Goal: Information Seeking & Learning: Learn about a topic

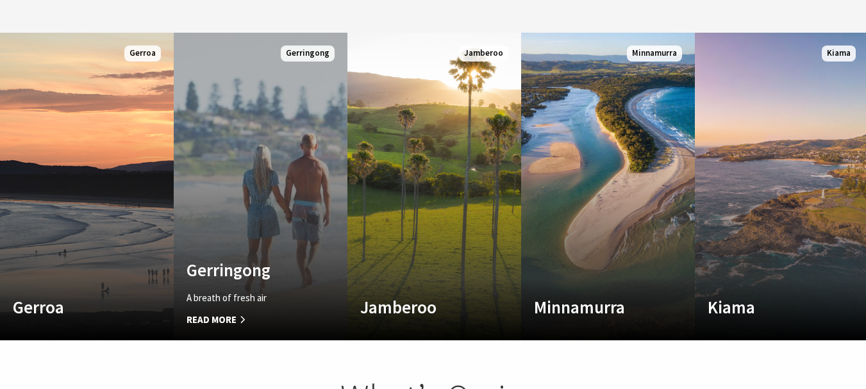
scroll to position [705, 0]
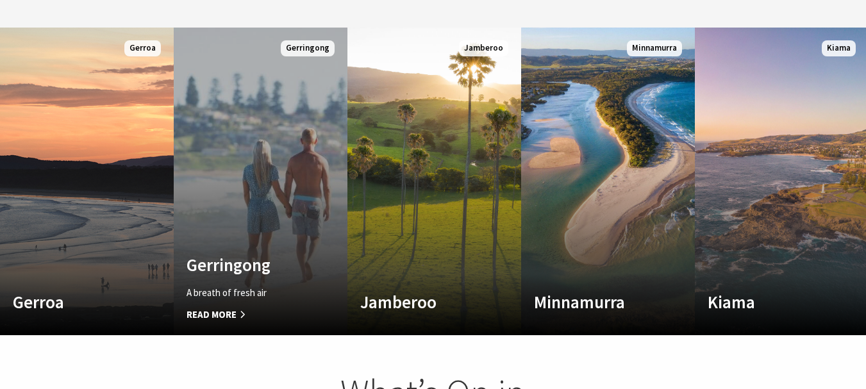
click at [253, 166] on link "Custom Image Used Gerringong A breath of fresh air Read More Gerringong" at bounding box center [261, 182] width 174 height 308
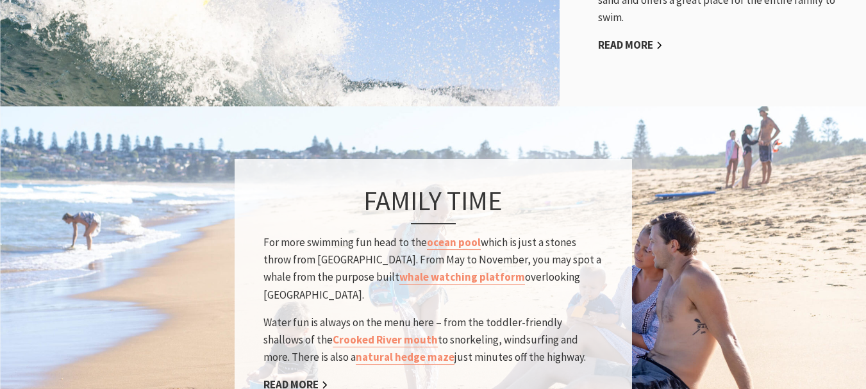
scroll to position [1025, 0]
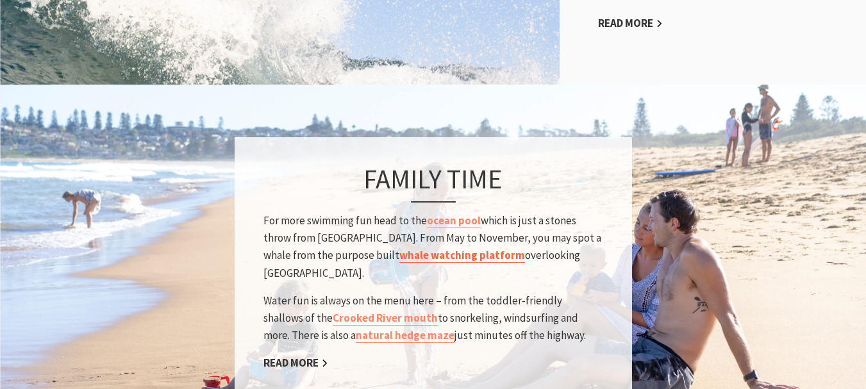
click at [425, 248] on link "whale watching platform" at bounding box center [462, 255] width 126 height 15
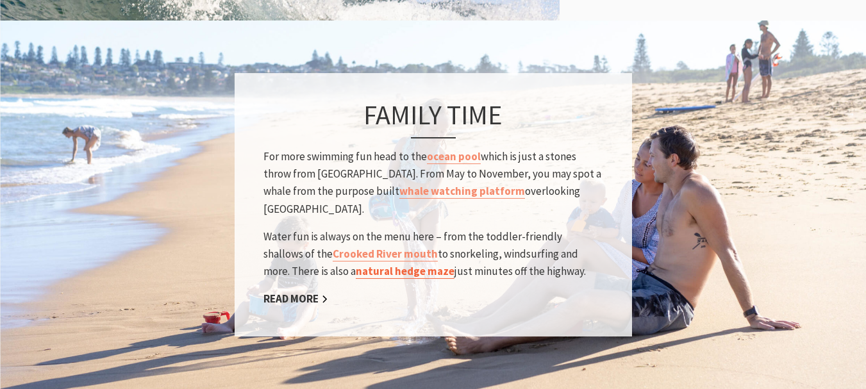
click at [356, 264] on link "natural hedge maze" at bounding box center [405, 271] width 99 height 15
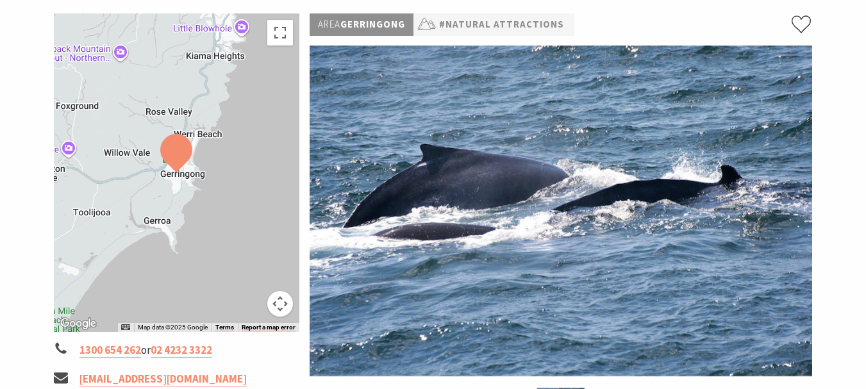
scroll to position [256, 0]
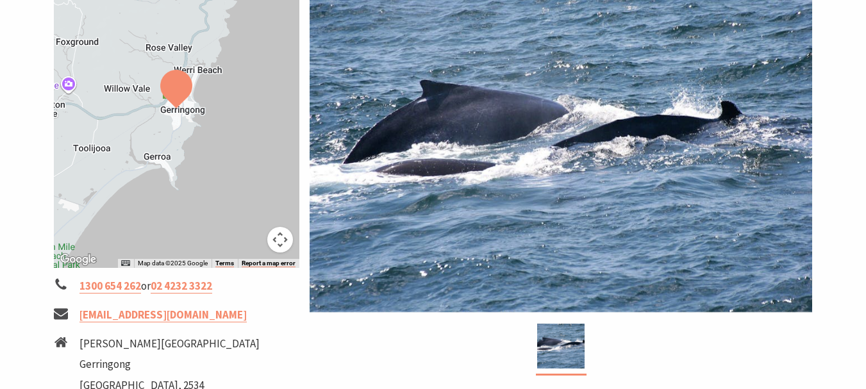
click at [174, 101] on img at bounding box center [176, 89] width 32 height 38
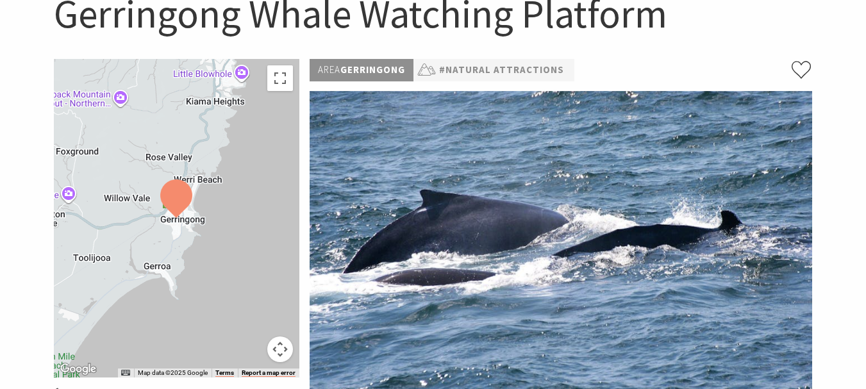
scroll to position [128, 0]
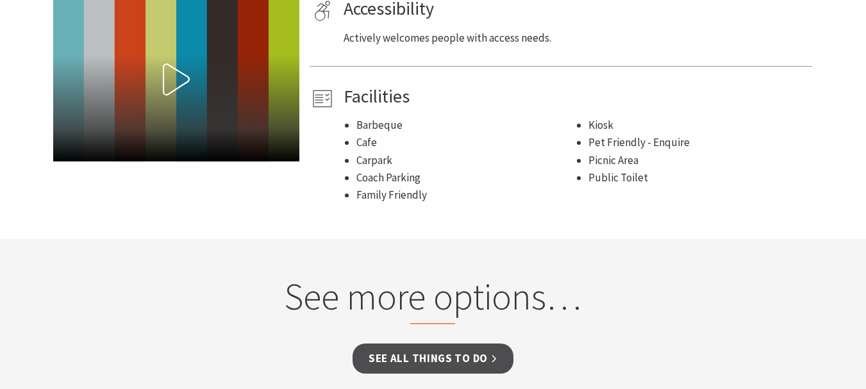
scroll to position [769, 0]
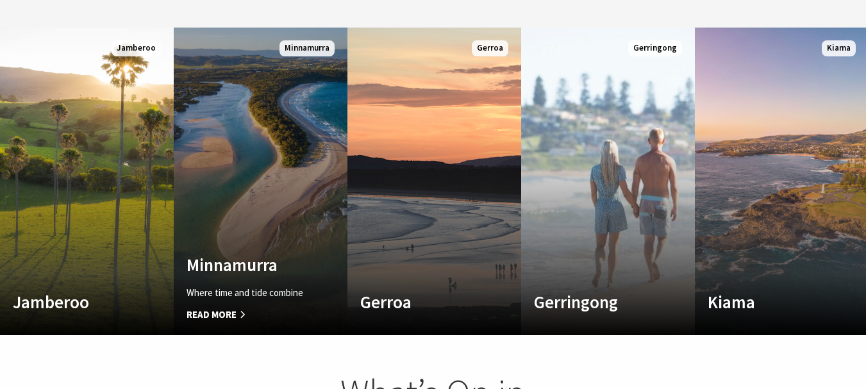
scroll to position [207, 875]
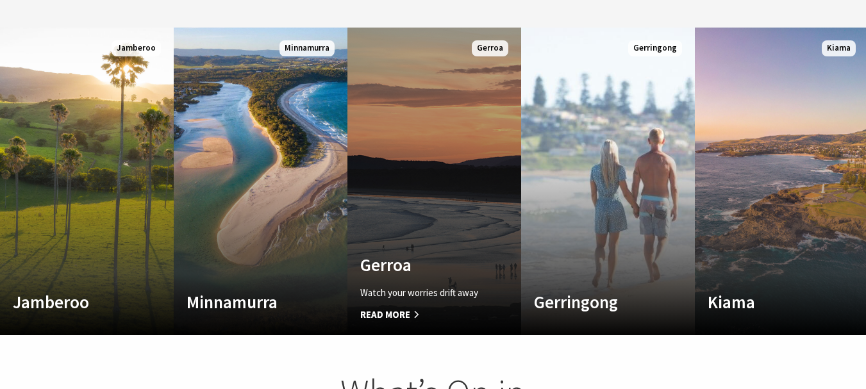
click at [484, 40] on span "Gerroa" at bounding box center [490, 48] width 37 height 16
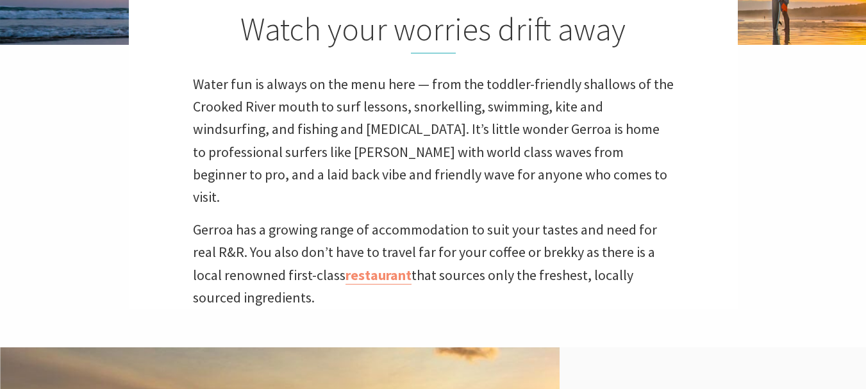
scroll to position [384, 0]
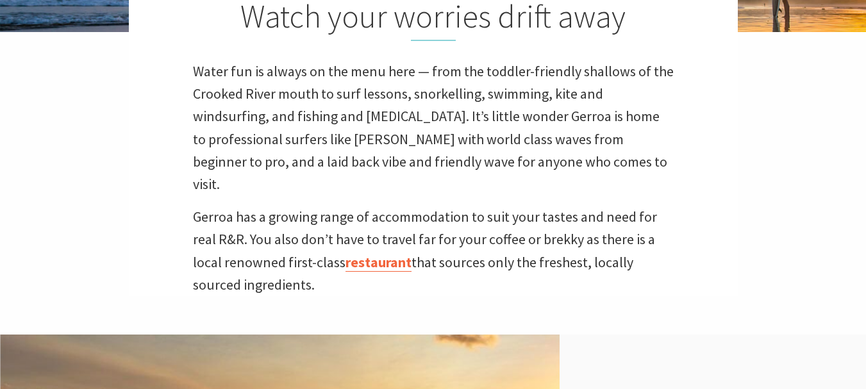
click at [372, 253] on link "restaurant" at bounding box center [378, 262] width 66 height 19
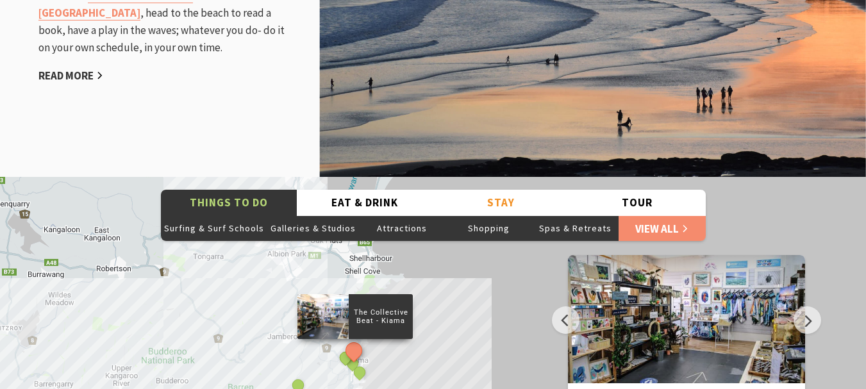
scroll to position [1666, 0]
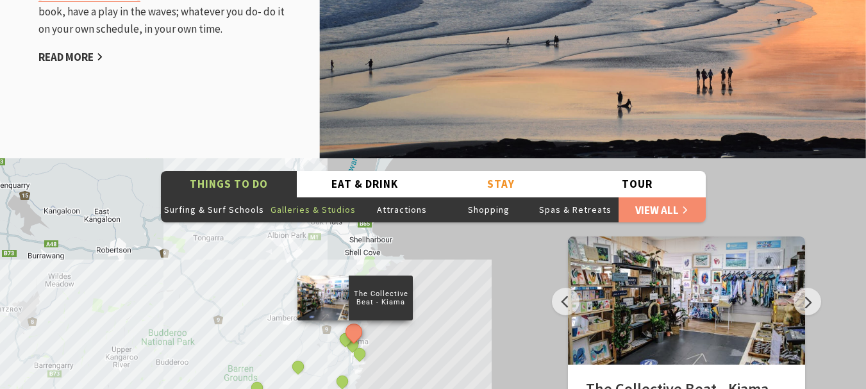
click at [295, 197] on button "Galleries & Studios" at bounding box center [313, 210] width 92 height 26
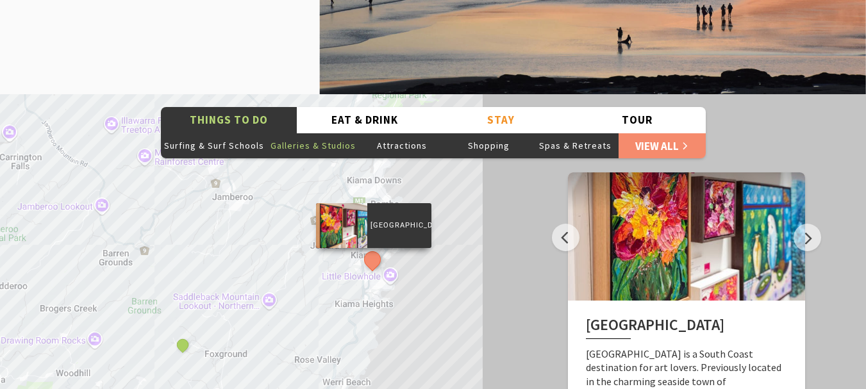
scroll to position [1794, 0]
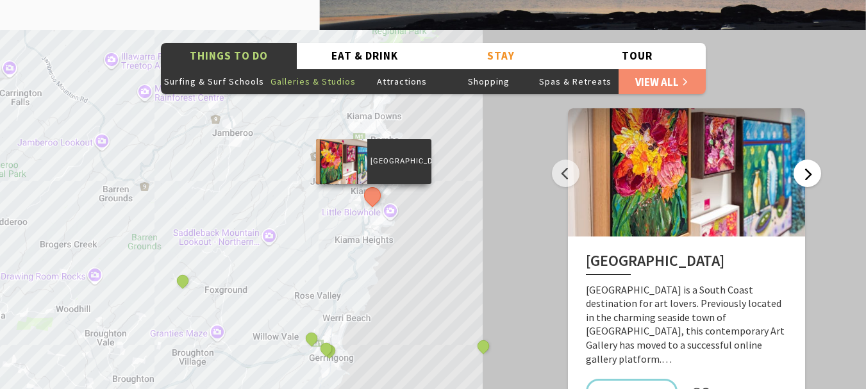
click at [806, 160] on button "Next" at bounding box center [807, 174] width 28 height 28
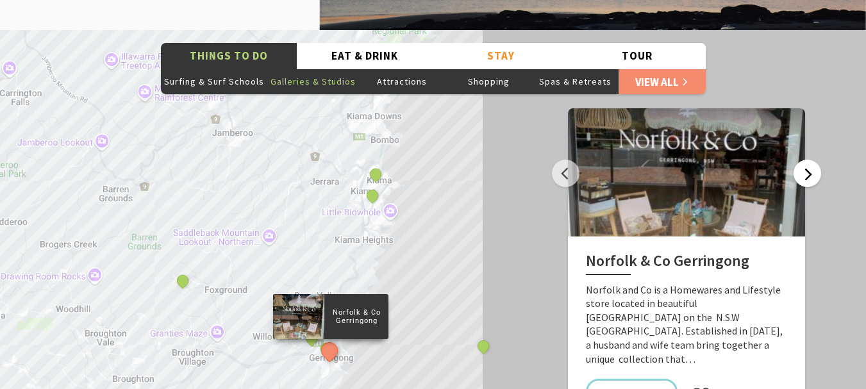
click at [806, 160] on button "Next" at bounding box center [807, 174] width 28 height 28
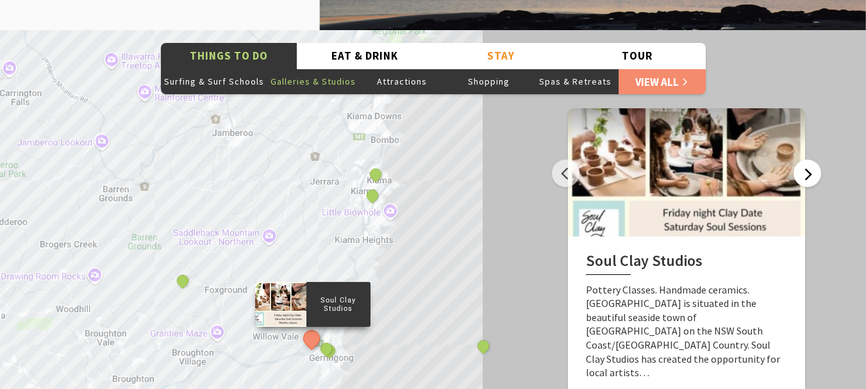
click at [806, 160] on button "Next" at bounding box center [807, 174] width 28 height 28
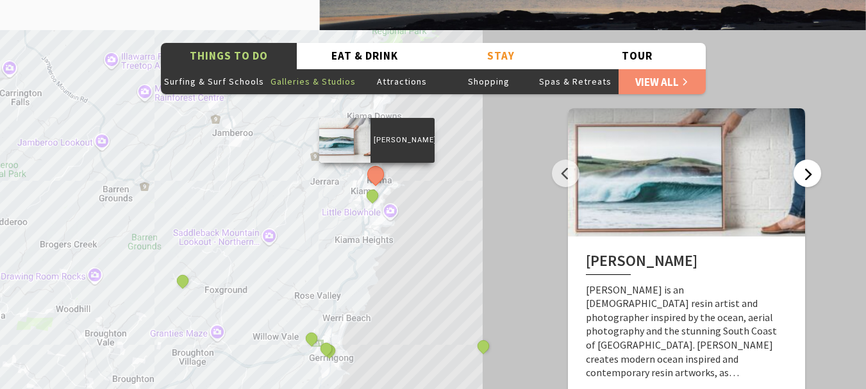
click at [806, 160] on button "Next" at bounding box center [807, 174] width 28 height 28
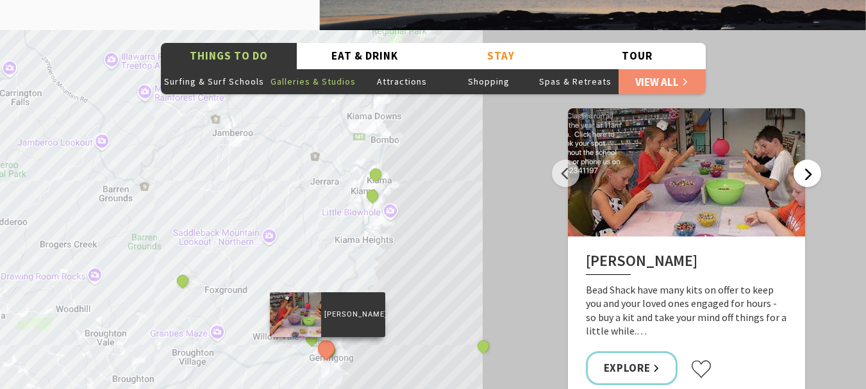
click at [806, 160] on button "Next" at bounding box center [807, 174] width 28 height 28
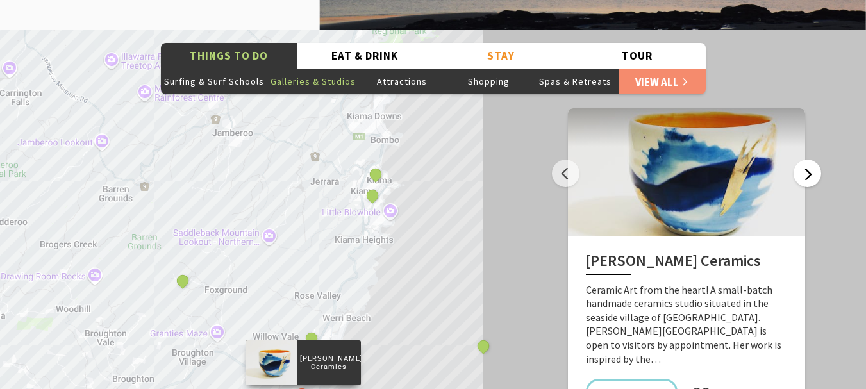
click at [806, 160] on button "Next" at bounding box center [807, 174] width 28 height 28
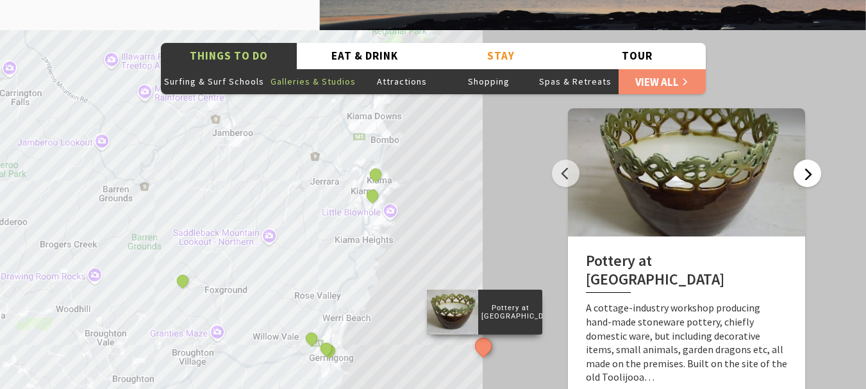
click at [806, 160] on button "Next" at bounding box center [807, 174] width 28 height 28
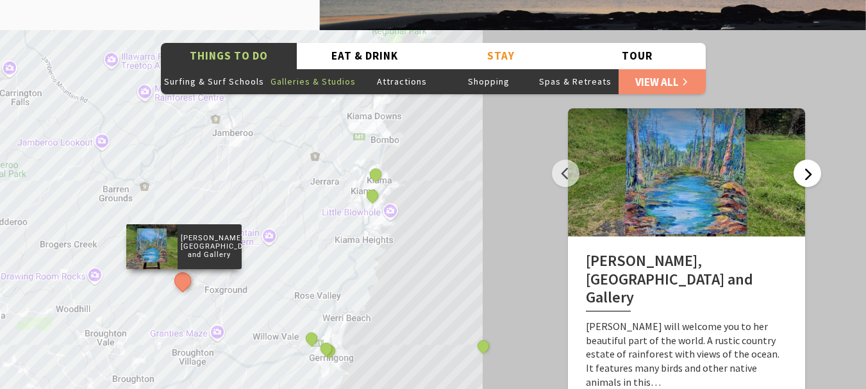
click at [803, 160] on button "Next" at bounding box center [807, 174] width 28 height 28
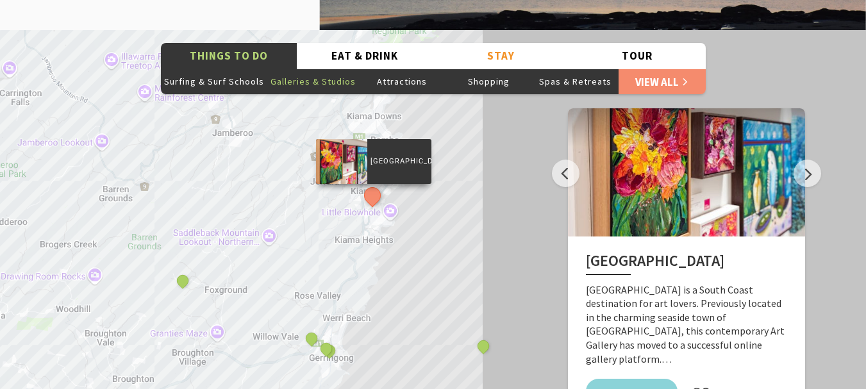
click at [640, 379] on link "Explore" at bounding box center [632, 396] width 92 height 34
click at [402, 69] on button "Attractions" at bounding box center [402, 82] width 86 height 26
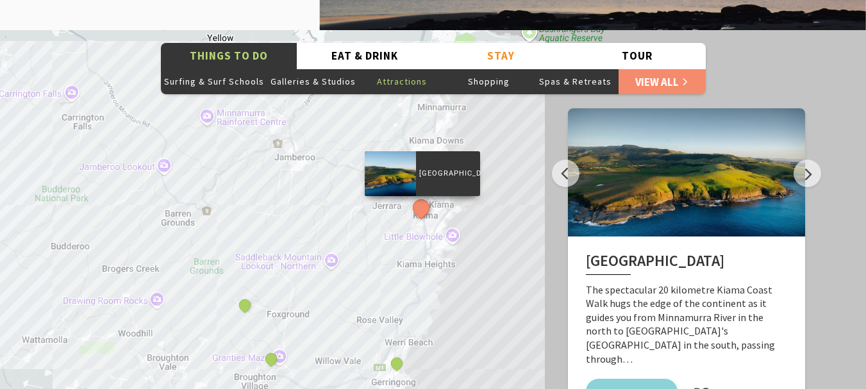
click at [613, 379] on link "Explore" at bounding box center [632, 396] width 92 height 34
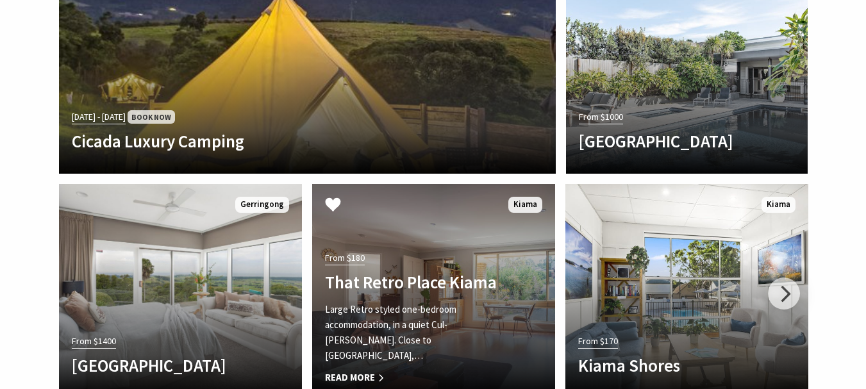
scroll to position [2499, 0]
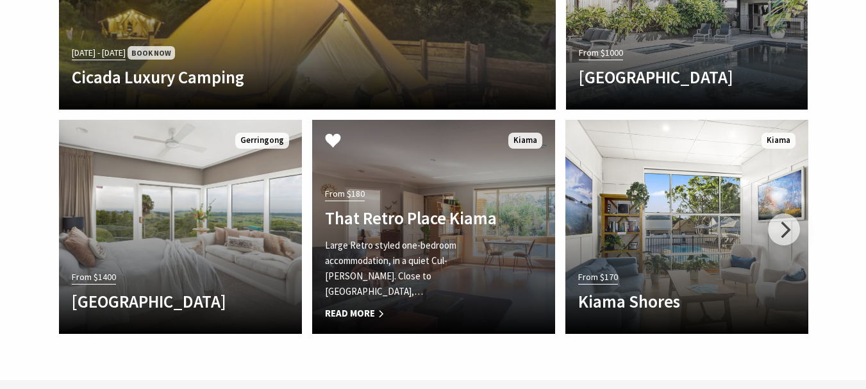
click at [362, 306] on span "Read More" at bounding box center [415, 313] width 181 height 15
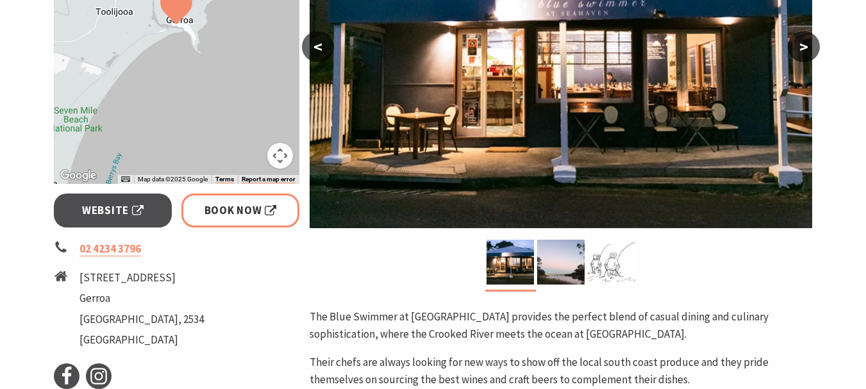
scroll to position [320, 0]
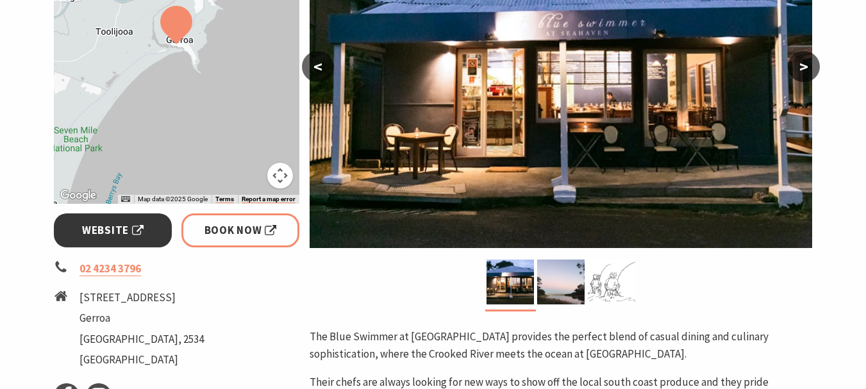
click at [103, 231] on span "Website" at bounding box center [113, 230] width 62 height 17
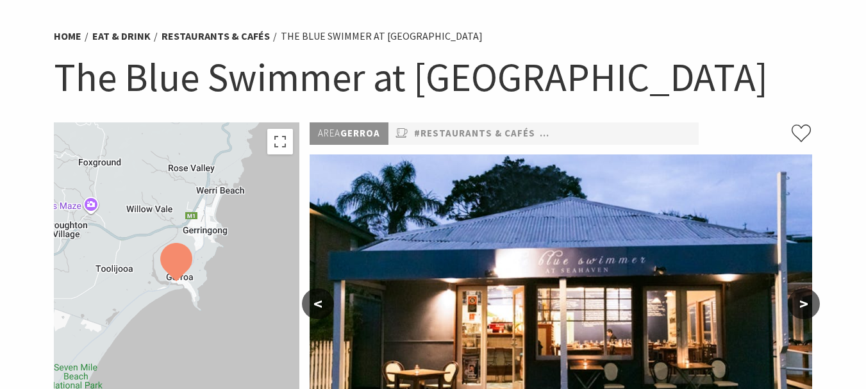
scroll to position [64, 0]
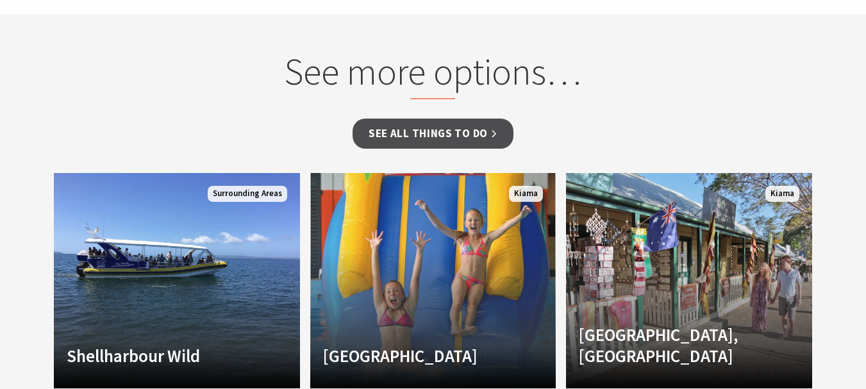
scroll to position [1025, 0]
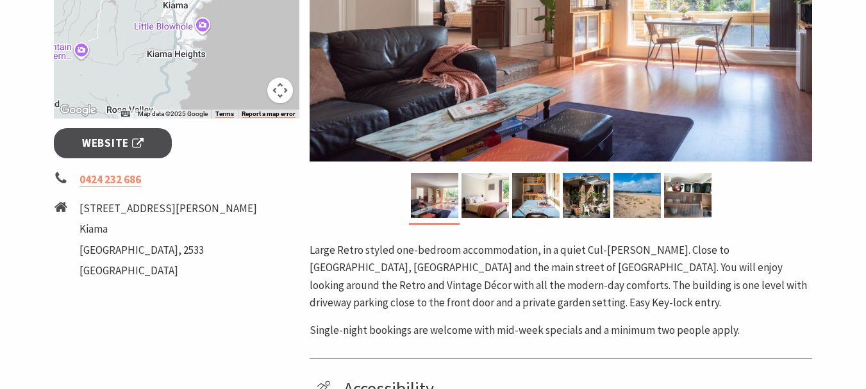
scroll to position [384, 0]
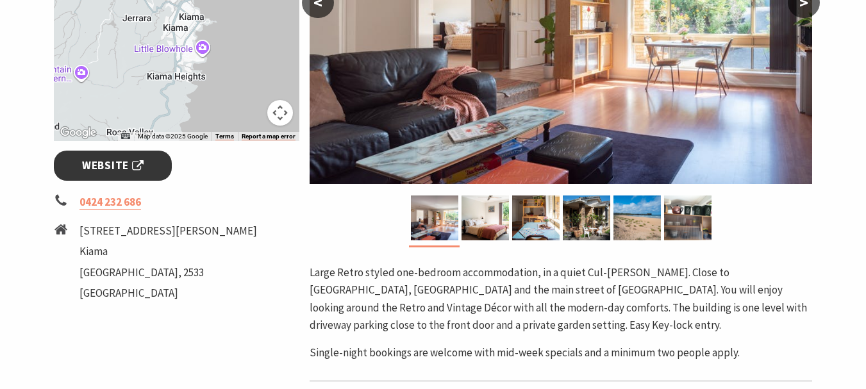
click at [104, 165] on span "Website" at bounding box center [113, 165] width 62 height 17
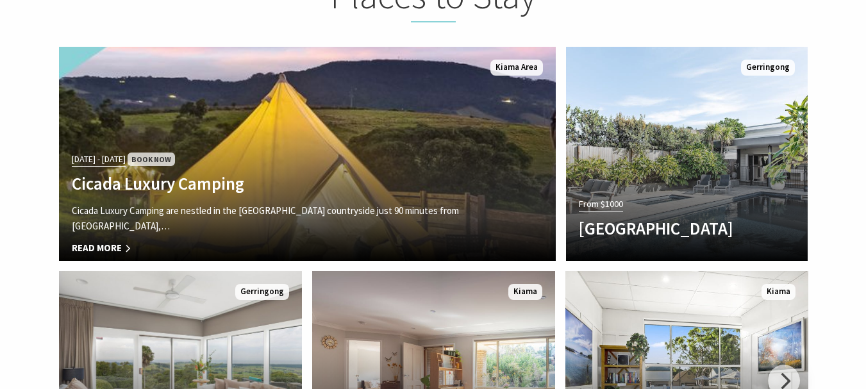
scroll to position [2370, 0]
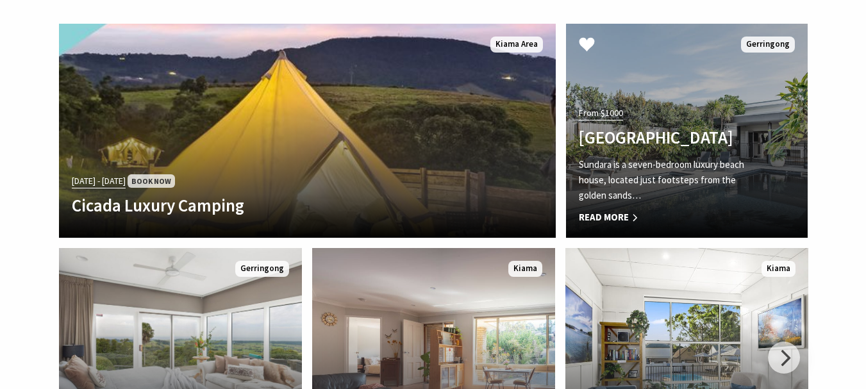
click at [728, 24] on link "From $1000 Sundara Beach House Sundara is a seven-bedroom luxury beach house, l…" at bounding box center [687, 131] width 242 height 214
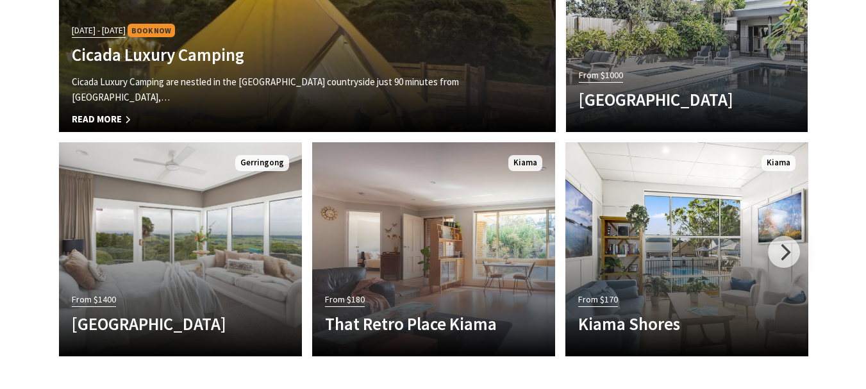
scroll to position [2563, 0]
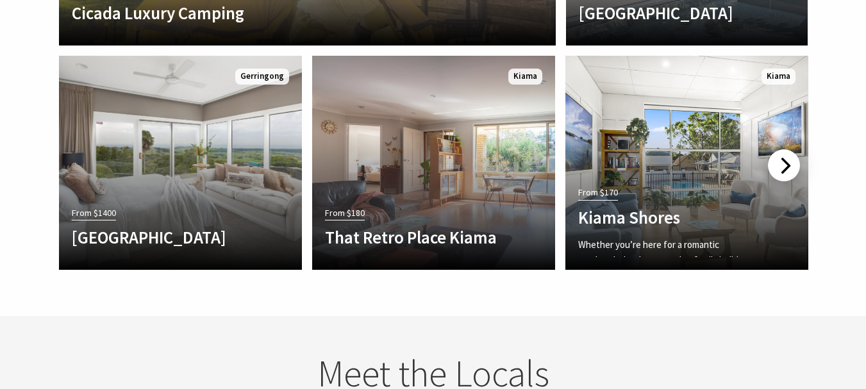
click at [782, 149] on div at bounding box center [783, 165] width 32 height 32
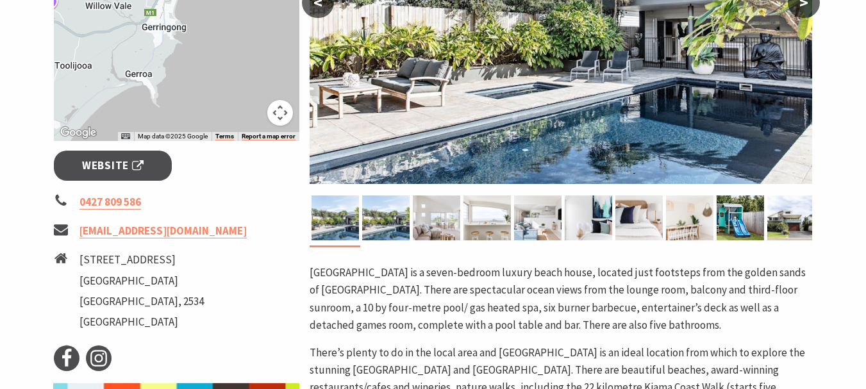
scroll to position [448, 0]
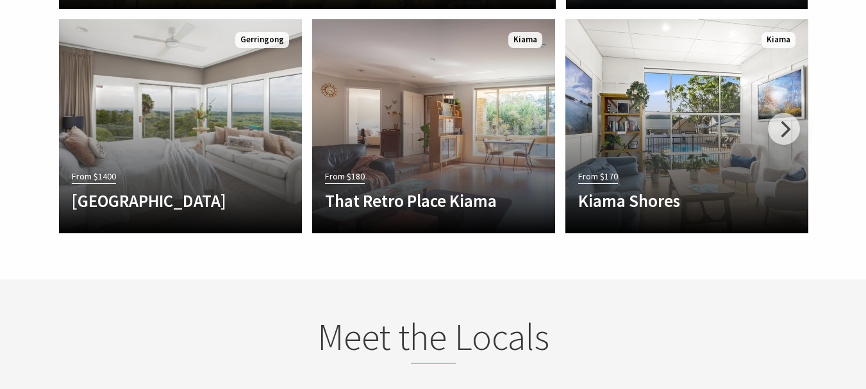
scroll to position [2114, 0]
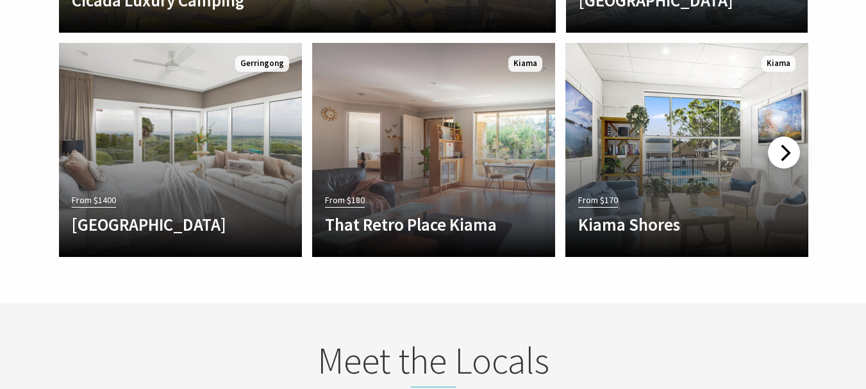
click at [786, 136] on div at bounding box center [783, 152] width 32 height 32
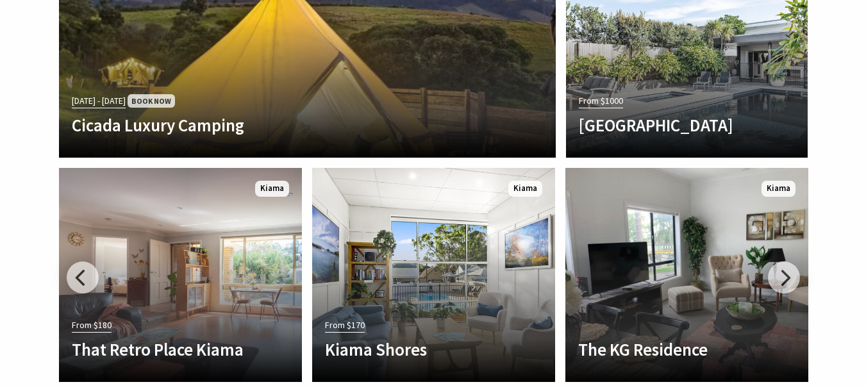
scroll to position [1986, 0]
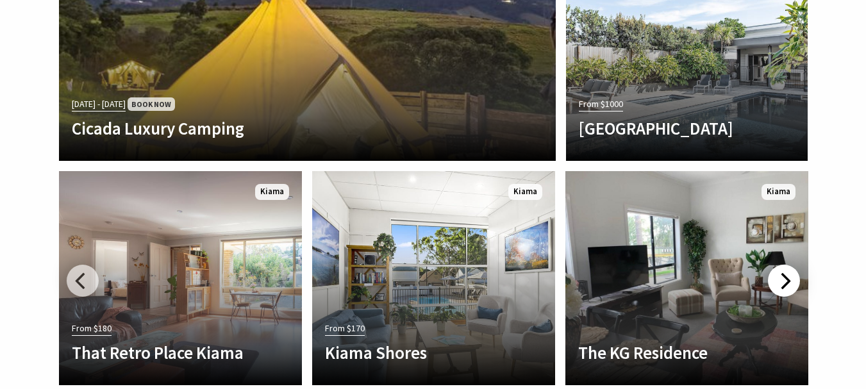
click at [780, 265] on div at bounding box center [783, 281] width 32 height 32
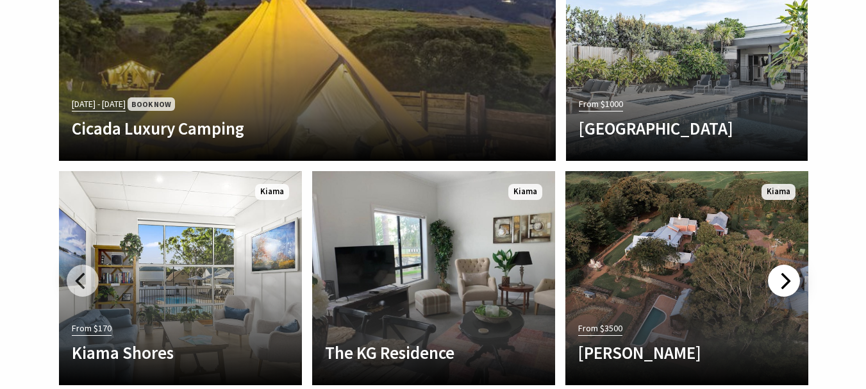
click at [780, 265] on div at bounding box center [783, 281] width 32 height 32
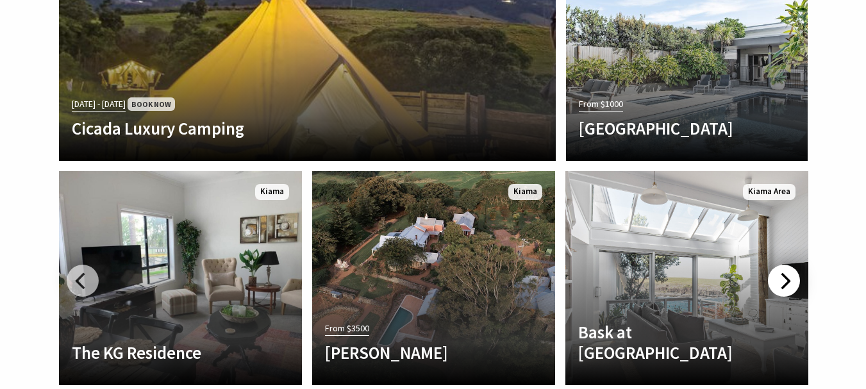
click at [780, 265] on div at bounding box center [783, 281] width 32 height 32
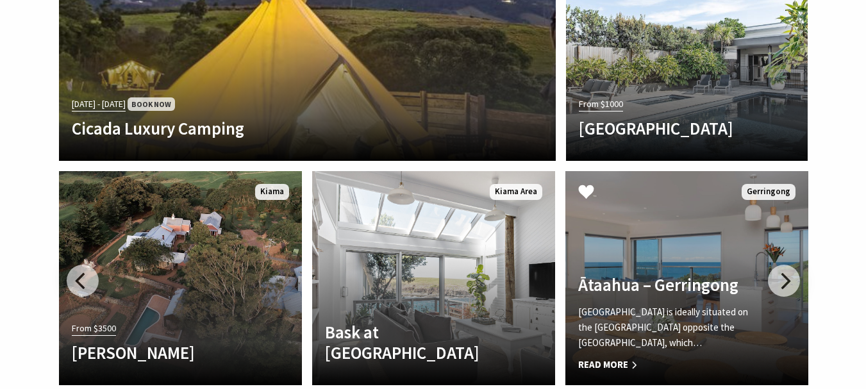
click at [641, 304] on p "[GEOGRAPHIC_DATA] is ideally situated on the [GEOGRAPHIC_DATA] opposite the [GE…" at bounding box center [668, 327] width 181 height 46
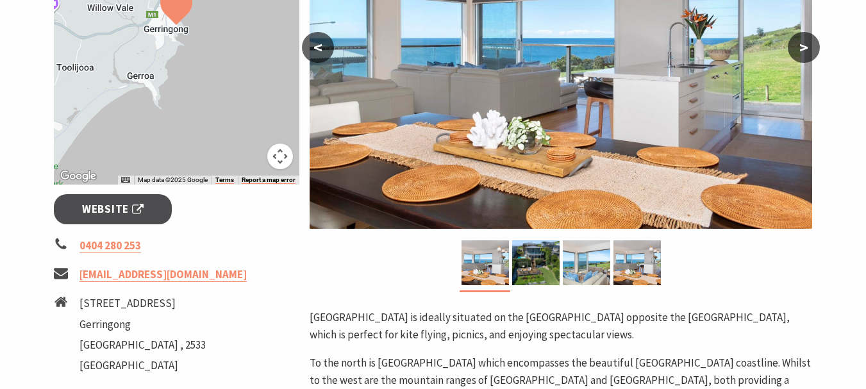
scroll to position [320, 0]
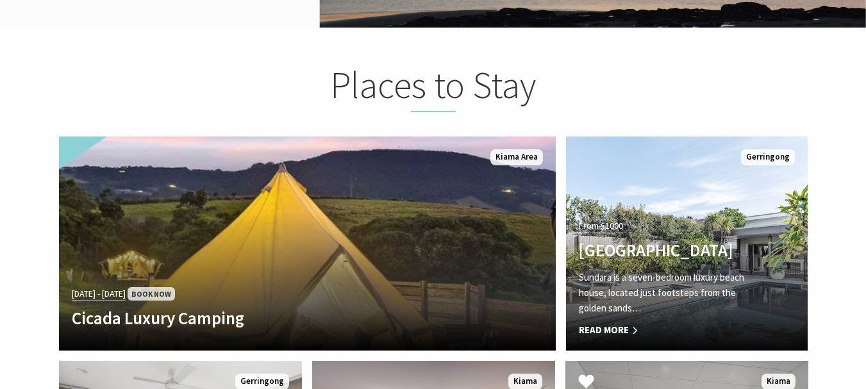
scroll to position [1794, 0]
